Goal: Browse casually

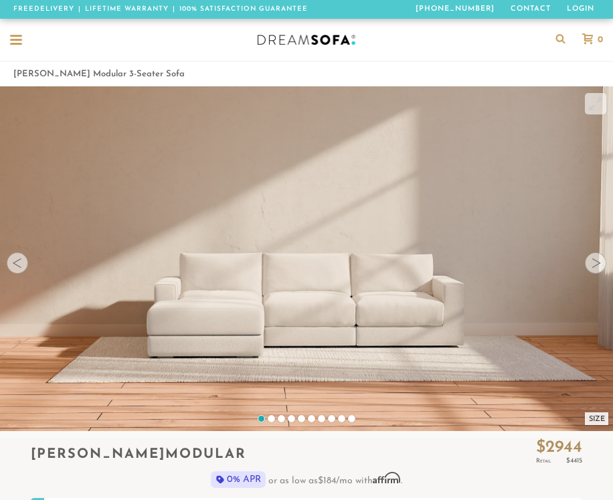
scroll to position [13754, 603]
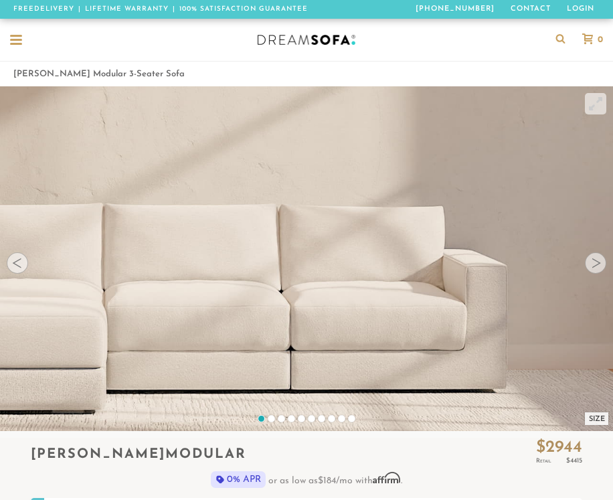
click at [589, 267] on div at bounding box center [594, 262] width 21 height 21
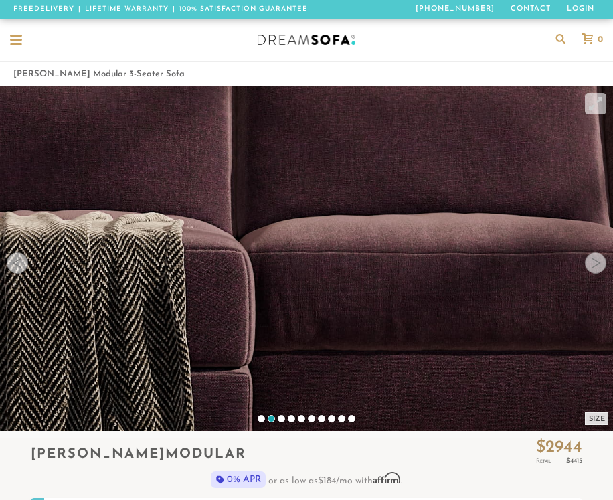
click at [589, 268] on div at bounding box center [594, 262] width 21 height 21
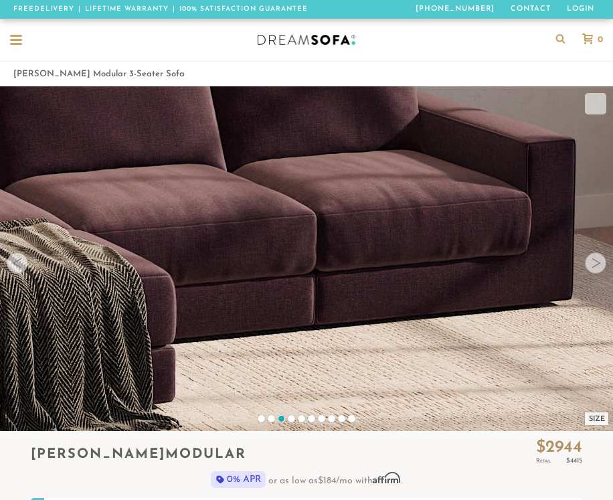
click at [587, 271] on video at bounding box center [191, 177] width 1225 height 613
click at [586, 273] on video at bounding box center [191, 177] width 1225 height 613
click at [590, 273] on video at bounding box center [191, 177] width 1225 height 613
click at [597, 266] on div at bounding box center [594, 262] width 21 height 21
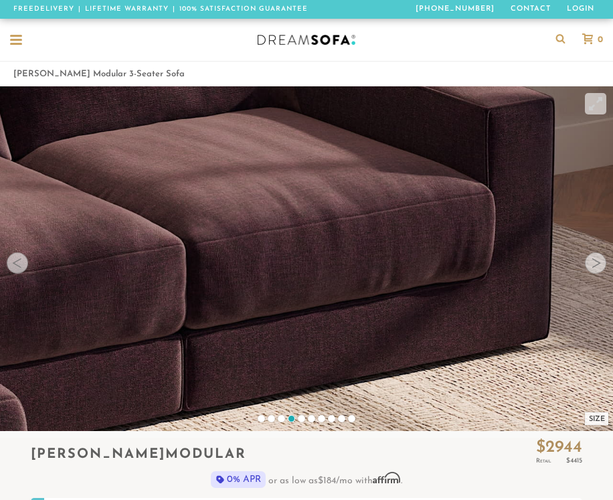
click at [597, 265] on div at bounding box center [594, 262] width 21 height 21
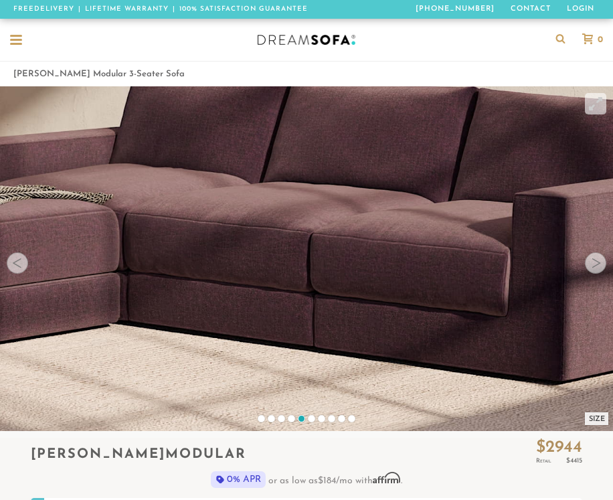
click at [597, 265] on div at bounding box center [594, 262] width 21 height 21
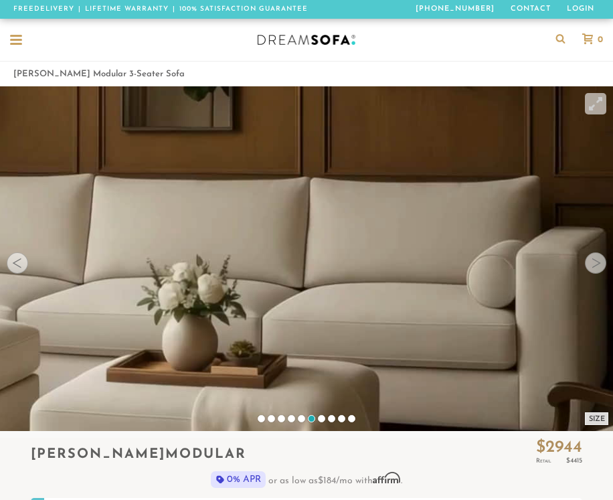
click at [597, 266] on div at bounding box center [594, 262] width 21 height 21
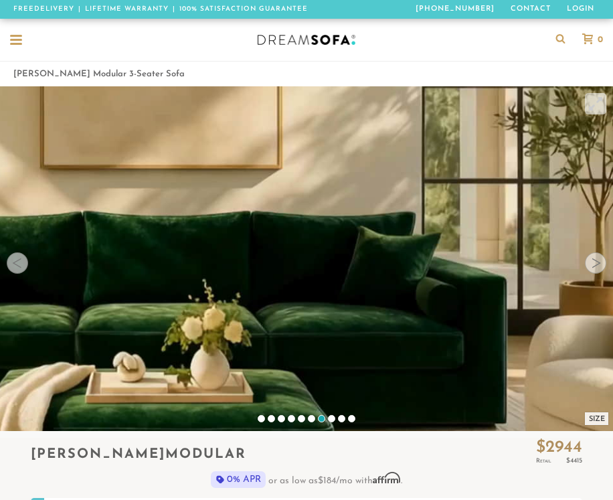
click at [597, 266] on div at bounding box center [594, 262] width 21 height 21
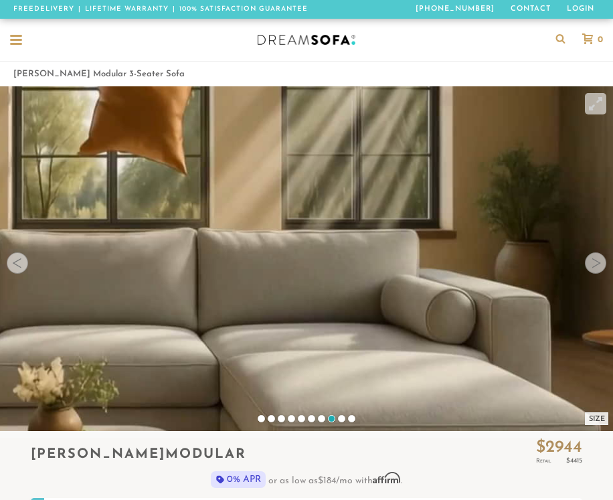
click at [597, 267] on div at bounding box center [594, 262] width 21 height 21
